Goal: Task Accomplishment & Management: Manage account settings

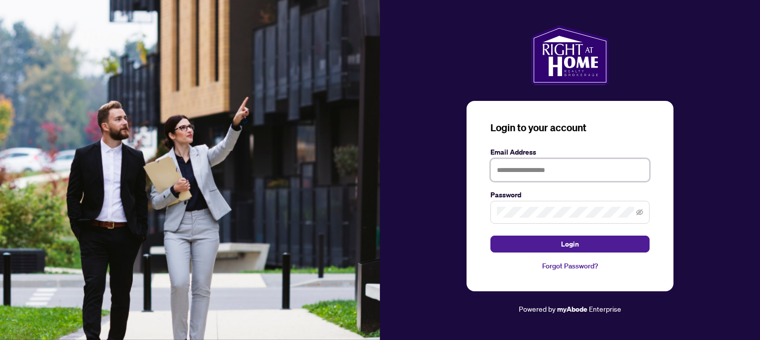
type input "**********"
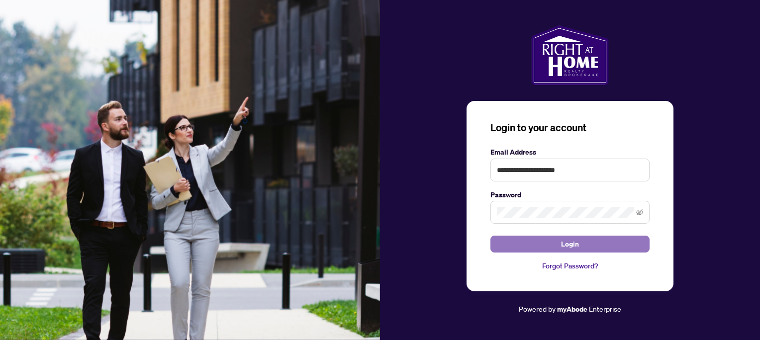
click at [609, 249] on button "Login" at bounding box center [569, 244] width 159 height 17
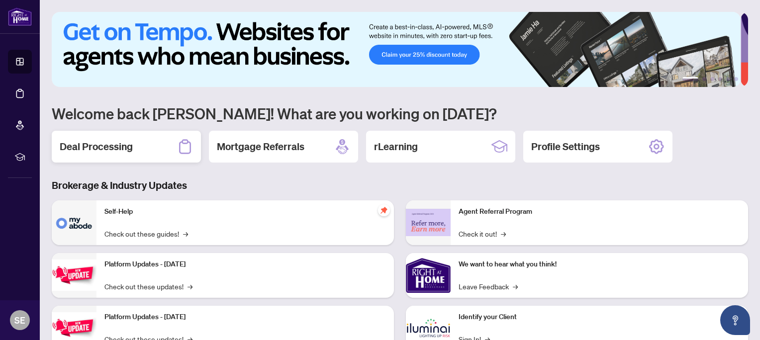
click at [121, 145] on h2 "Deal Processing" at bounding box center [96, 147] width 73 height 14
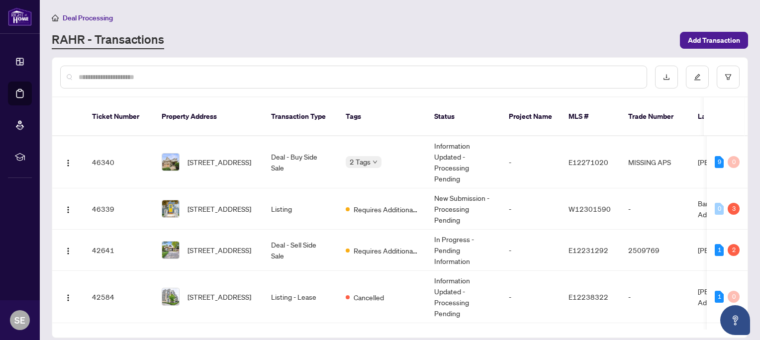
click at [226, 157] on span "[STREET_ADDRESS]" at bounding box center [219, 162] width 64 height 11
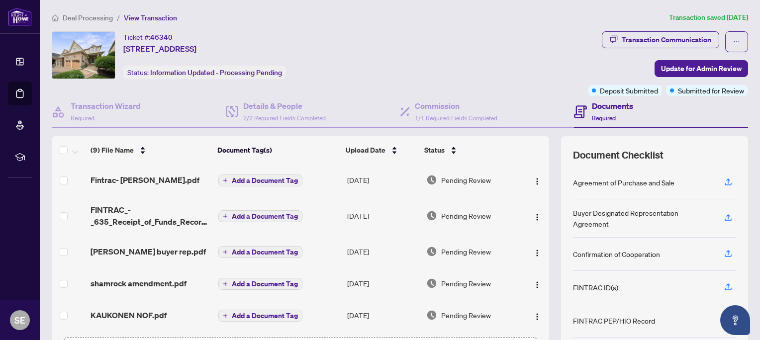
scroll to position [69, 0]
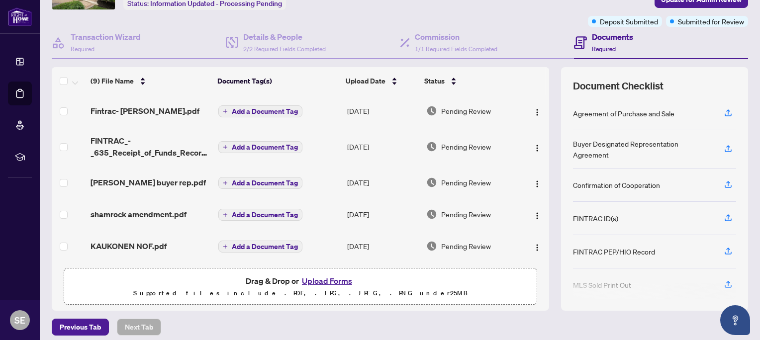
click at [336, 282] on button "Upload Forms" at bounding box center [327, 280] width 56 height 13
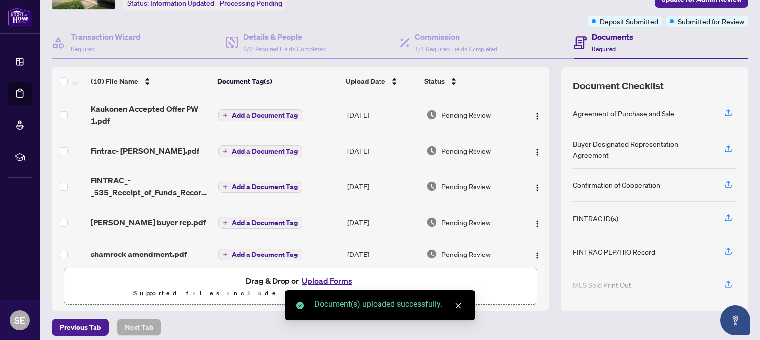
click at [344, 279] on button "Upload Forms" at bounding box center [327, 280] width 56 height 13
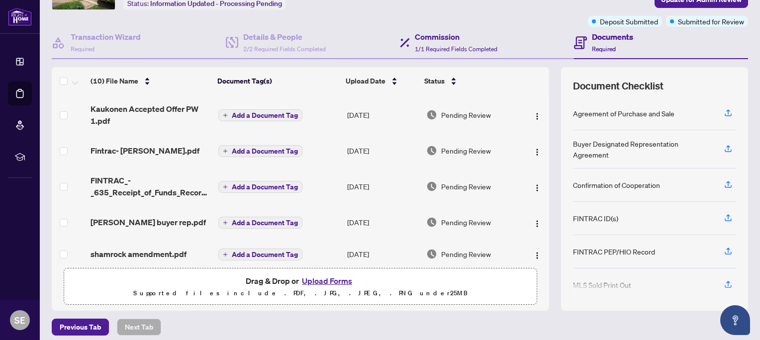
scroll to position [0, 0]
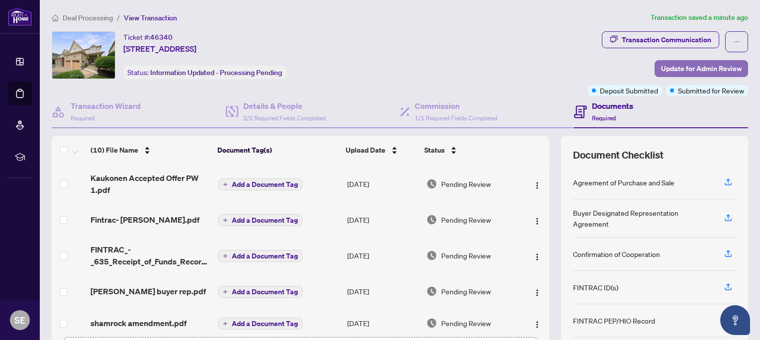
click at [703, 71] on span "Update for Admin Review" at bounding box center [701, 69] width 81 height 16
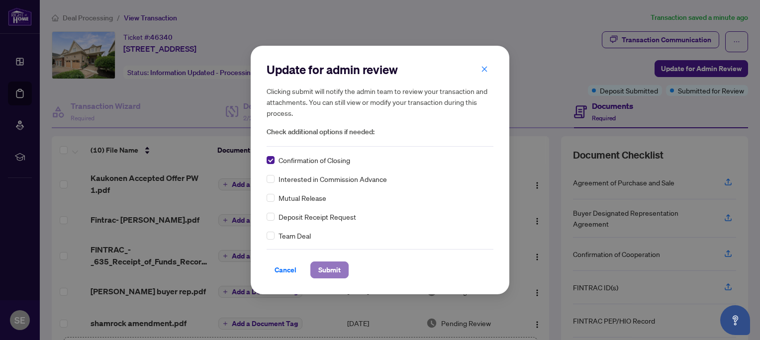
click at [328, 272] on span "Submit" at bounding box center [329, 270] width 22 height 16
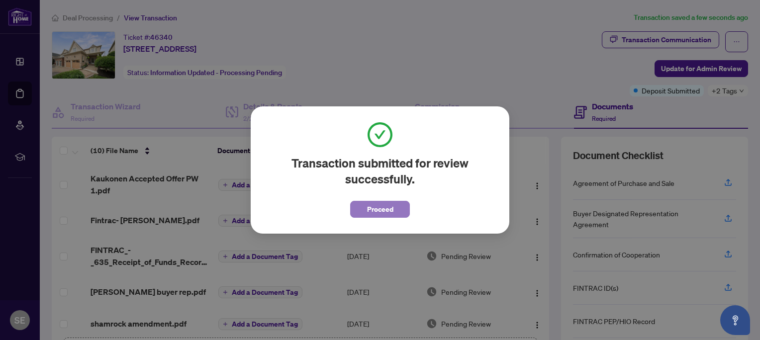
click at [391, 206] on span "Proceed" at bounding box center [380, 209] width 26 height 16
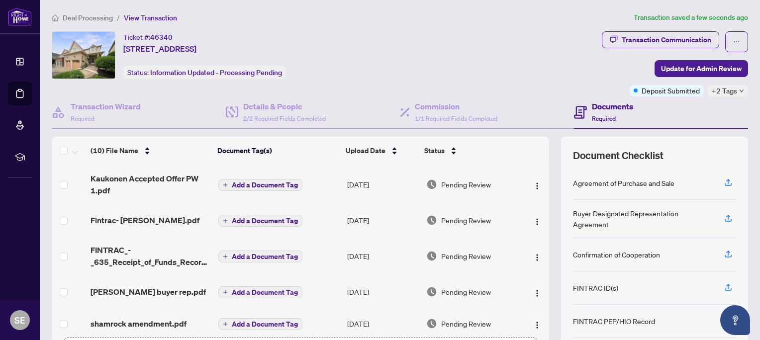
click at [20, 96] on icon at bounding box center [20, 93] width 10 height 10
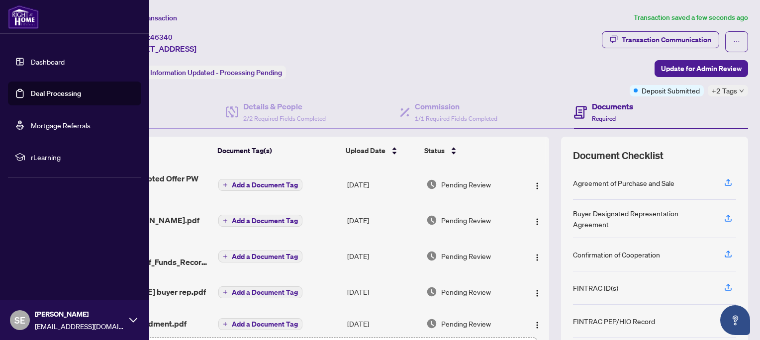
click at [81, 89] on link "Deal Processing" at bounding box center [56, 93] width 50 height 9
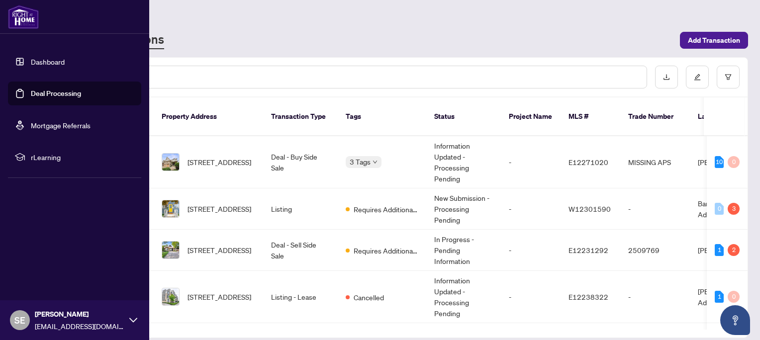
click at [246, 245] on span "[STREET_ADDRESS]" at bounding box center [219, 250] width 64 height 11
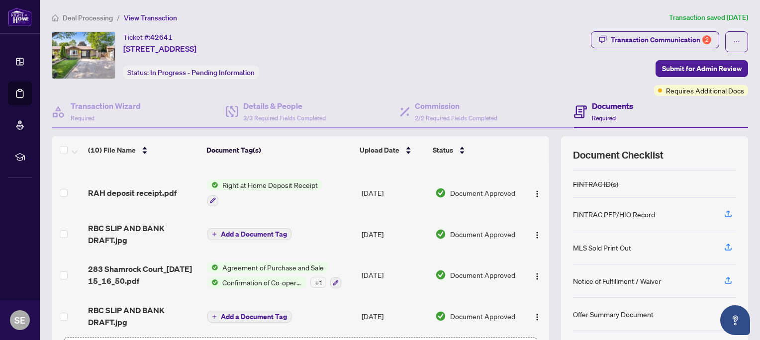
scroll to position [245, 0]
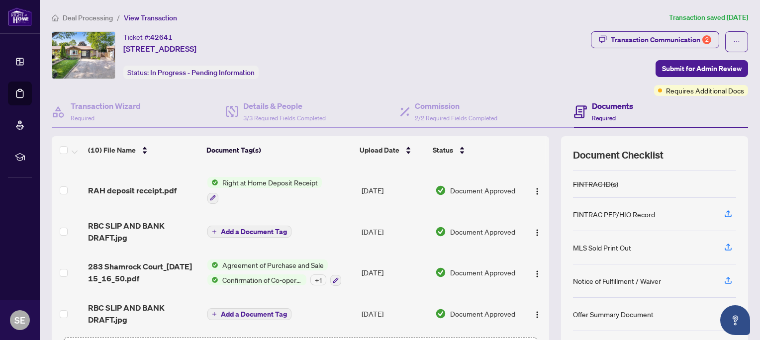
click at [722, 96] on div "Documents Required" at bounding box center [661, 112] width 174 height 32
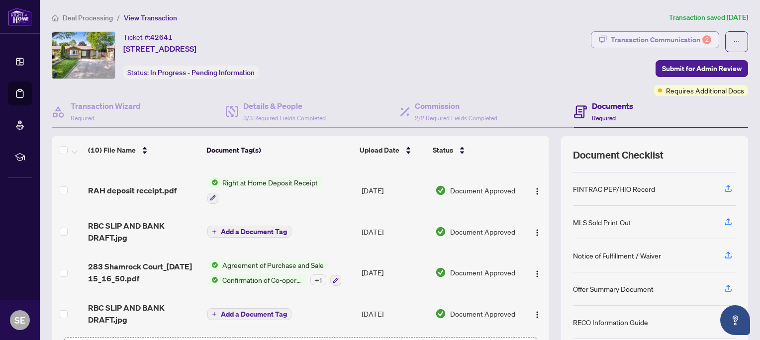
click at [667, 36] on div "Transaction Communication 2" at bounding box center [660, 40] width 100 height 16
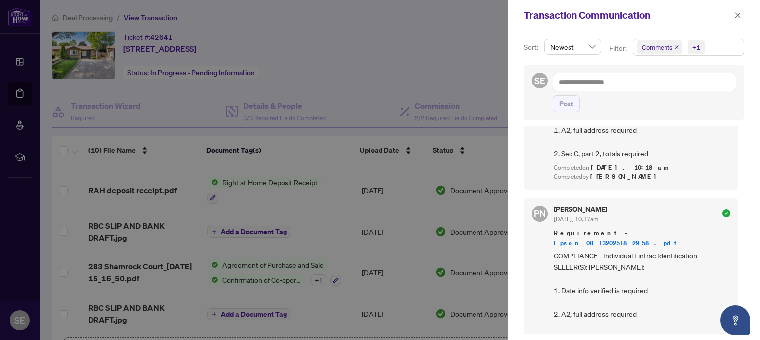
scroll to position [0, 0]
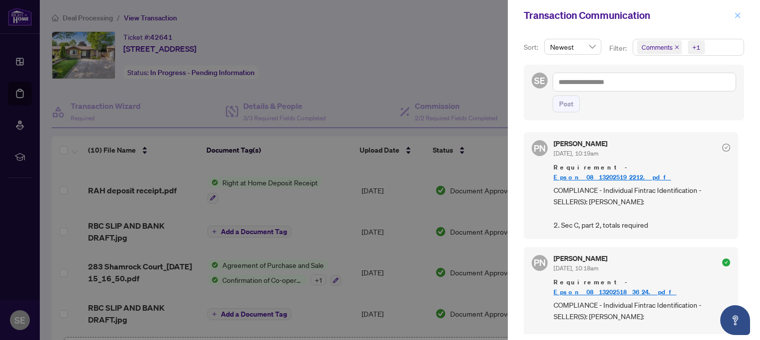
click at [736, 11] on span "button" at bounding box center [737, 15] width 7 height 16
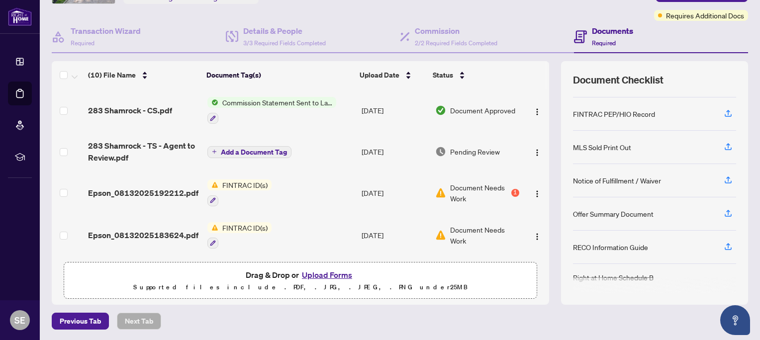
click at [11, 89] on li "Deal Processing" at bounding box center [20, 94] width 24 height 24
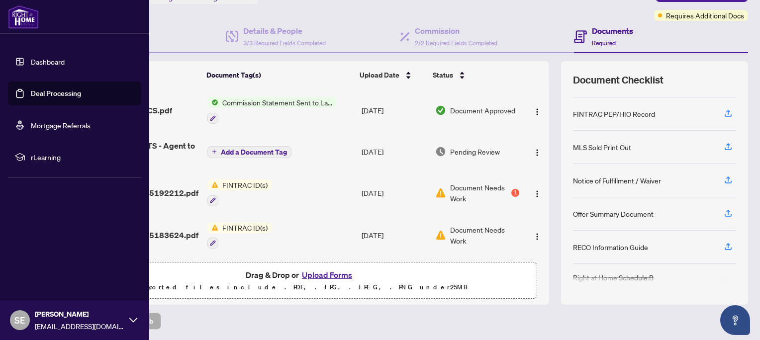
click at [81, 89] on link "Deal Processing" at bounding box center [56, 93] width 50 height 9
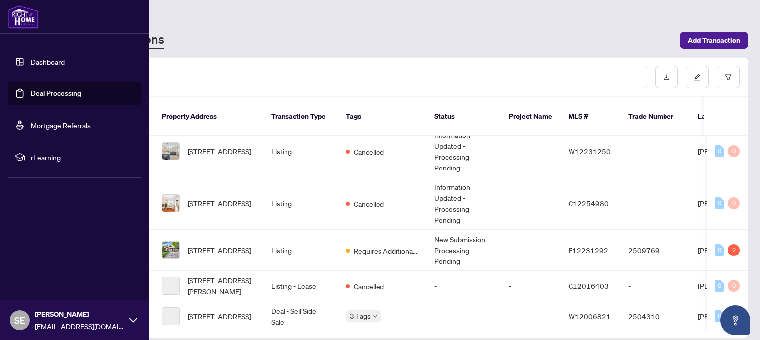
scroll to position [213, 0]
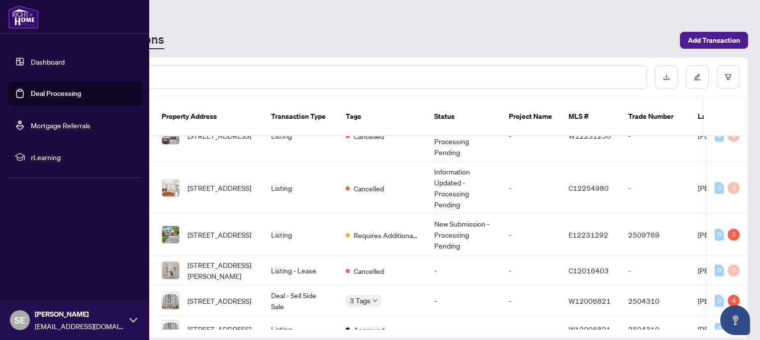
click at [317, 223] on td "Listing" at bounding box center [300, 234] width 75 height 41
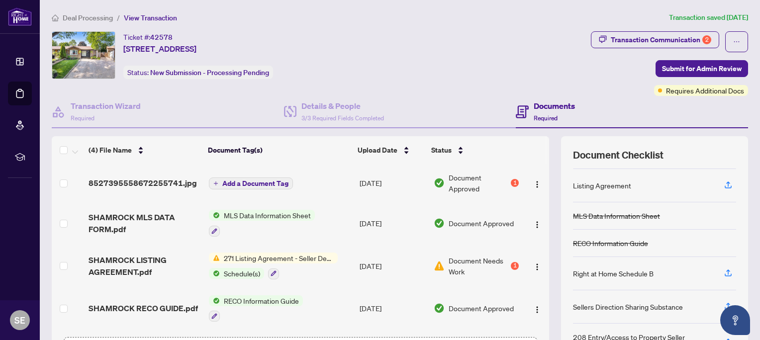
scroll to position [92, 0]
